Goal: Task Accomplishment & Management: Complete application form

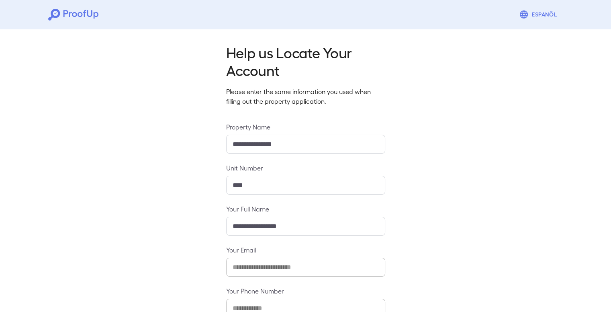
scroll to position [52, 0]
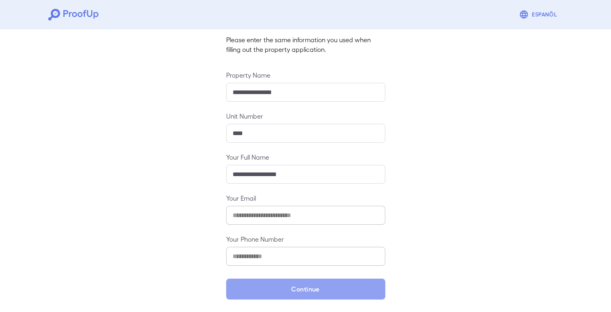
click at [305, 281] on button "Continue" at bounding box center [305, 288] width 159 height 21
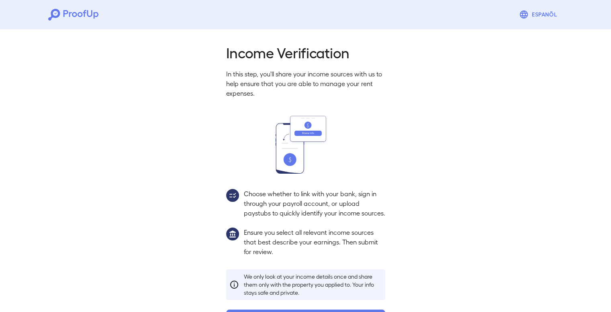
scroll to position [41, 0]
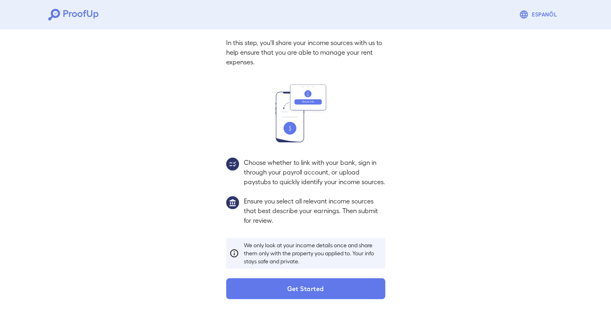
click at [291, 283] on button "Get Started" at bounding box center [305, 288] width 159 height 21
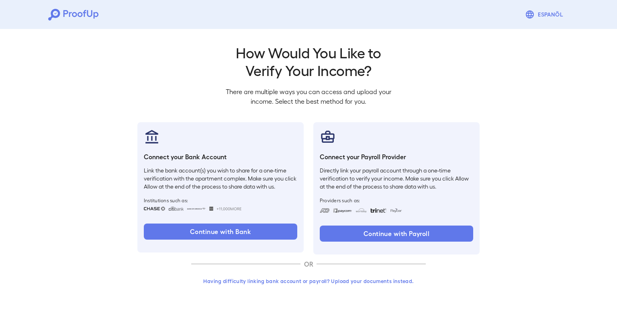
click at [320, 280] on button "Having difficulty linking bank account or payroll? Upload your documents instea…" at bounding box center [308, 281] width 235 height 14
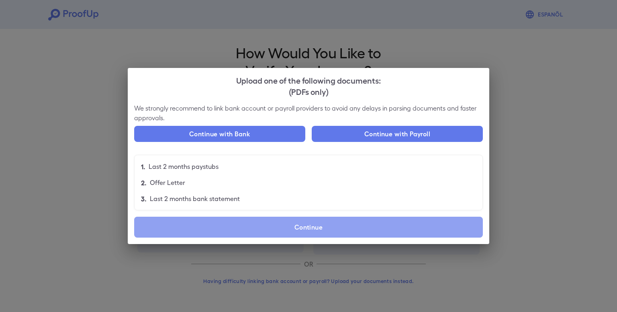
click at [304, 224] on label "Continue" at bounding box center [308, 227] width 349 height 21
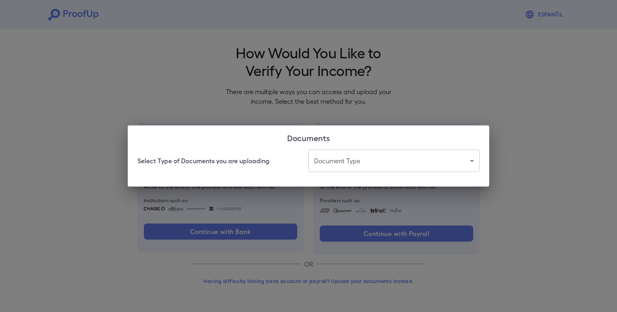
click at [386, 164] on body "Espanõl Go back How Would You Like to Verify Your Income? There are multiple wa…" at bounding box center [308, 153] width 617 height 307
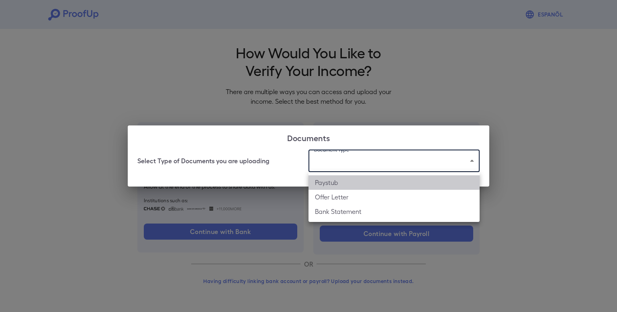
click at [335, 186] on li "Paystub" at bounding box center [394, 182] width 171 height 14
type input "*******"
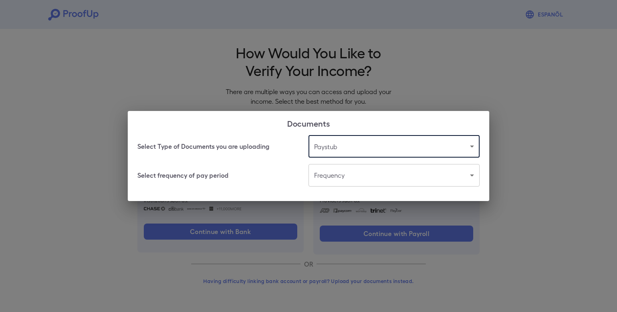
click at [337, 168] on body "Espanõl Go back How Would You Like to Verify Your Income? There are multiple wa…" at bounding box center [308, 153] width 617 height 307
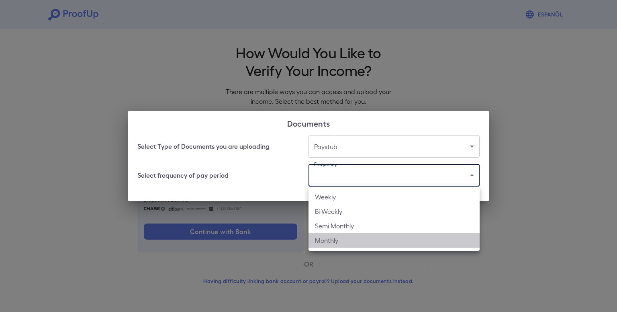
click at [336, 238] on li "Monthly" at bounding box center [394, 240] width 171 height 14
type input "*******"
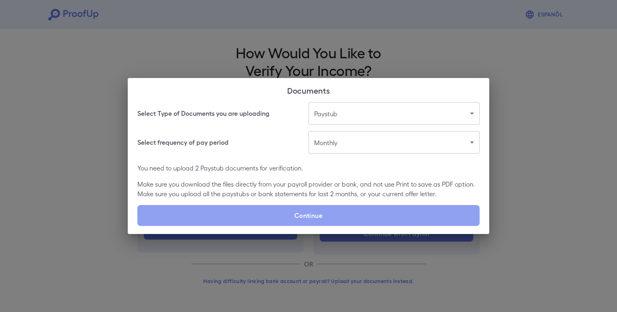
click at [331, 206] on label "Continue" at bounding box center [308, 215] width 342 height 21
click at [138, 225] on input "Continue" at bounding box center [137, 225] width 0 height 0
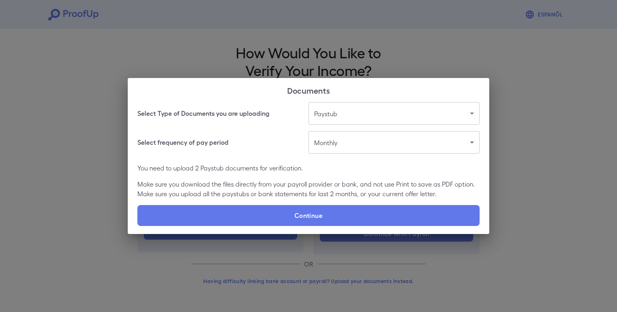
type input "**********"
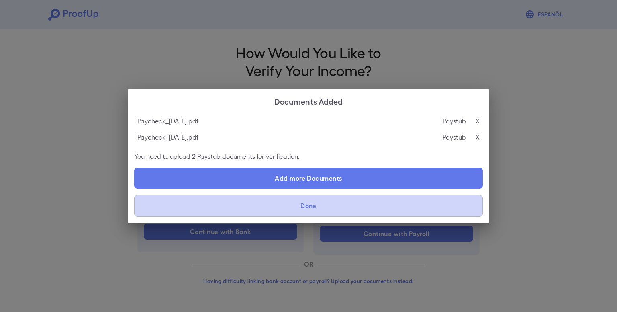
click at [325, 211] on button "Done" at bounding box center [308, 206] width 349 height 22
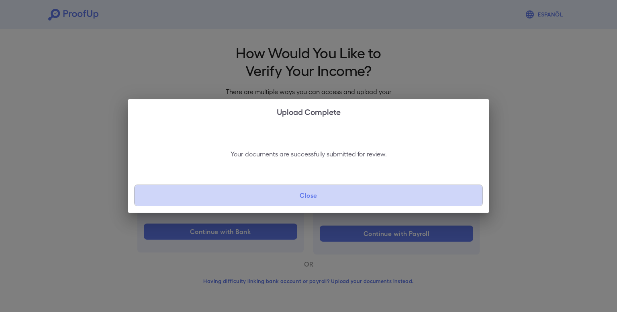
click at [333, 188] on button "Close" at bounding box center [308, 195] width 349 height 22
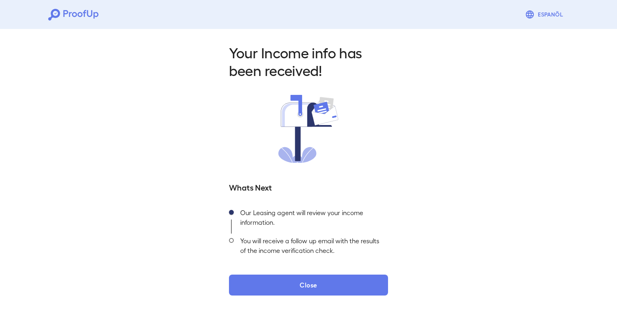
drag, startPoint x: 310, startPoint y: 291, endPoint x: 282, endPoint y: 288, distance: 27.9
click at [282, 288] on button "Close" at bounding box center [308, 284] width 159 height 21
